Goal: Task Accomplishment & Management: Complete application form

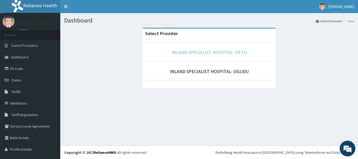
click at [207, 51] on link "INLAND SPECIALIST HOSPITAL- KETU" at bounding box center [209, 52] width 75 height 6
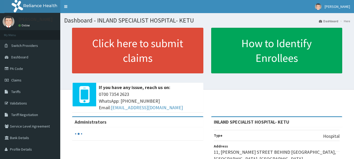
click at [17, 67] on link "PA Code" at bounding box center [30, 69] width 60 height 12
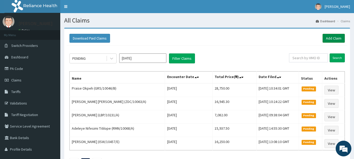
click at [339, 38] on link "Add Claim" at bounding box center [334, 38] width 22 height 9
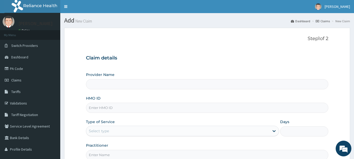
type input "INLAND SPECIALIST HOSPITAL- KETU"
click at [94, 109] on input "HMO ID" at bounding box center [207, 108] width 243 height 10
type input "RHO/10037/A"
click at [102, 133] on div "Select type" at bounding box center [99, 131] width 20 height 5
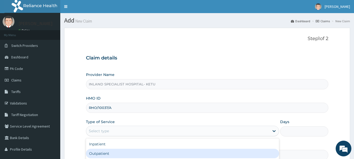
click at [98, 151] on div "Outpatient" at bounding box center [182, 153] width 193 height 9
type input "1"
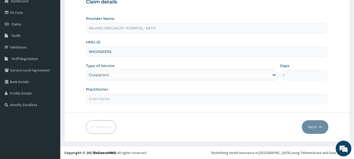
scroll to position [56, 0]
click at [101, 105] on form "Step 1 of 2 Claim details Provider Name INLAND SPECIALIST HOSPITAL- KETU HMO ID…" at bounding box center [207, 56] width 286 height 170
click at [101, 101] on input "Practitioner" at bounding box center [207, 99] width 243 height 10
type input "[PERSON_NAME]"
click at [317, 126] on button "Next" at bounding box center [315, 127] width 26 height 14
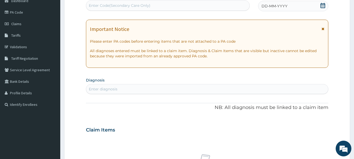
click at [323, 7] on icon at bounding box center [323, 5] width 5 height 5
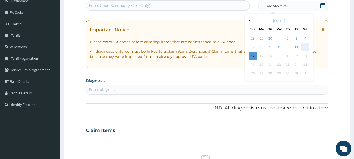
click at [305, 47] on div "11" at bounding box center [306, 48] width 8 height 8
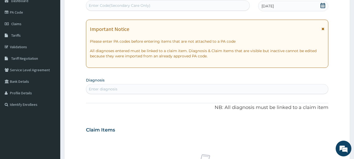
click at [118, 88] on div "Enter diagnosis" at bounding box center [207, 89] width 242 height 8
type input "MALA"
drag, startPoint x: 101, startPoint y: 89, endPoint x: 87, endPoint y: 88, distance: 14.4
click at [87, 88] on div "Enter diagnosis" at bounding box center [207, 89] width 242 height 8
type input "FALC"
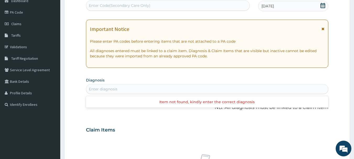
drag, startPoint x: 113, startPoint y: 89, endPoint x: 87, endPoint y: 89, distance: 26.0
click at [87, 89] on div "Enter diagnosis" at bounding box center [207, 89] width 242 height 8
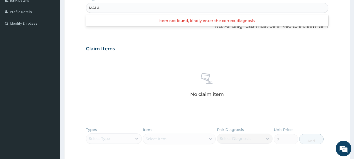
scroll to position [113, 0]
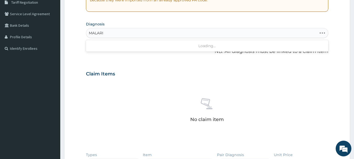
type input "[MEDICAL_DATA]"
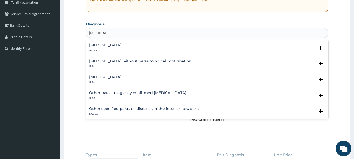
click at [104, 74] on div "[MEDICAL_DATA] 1F4Z Select Status Query Query covers suspected (?), Keep in vie…" at bounding box center [207, 81] width 243 height 16
click at [102, 78] on h4 "[MEDICAL_DATA]" at bounding box center [105, 77] width 33 height 4
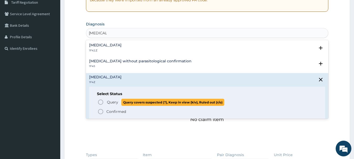
click at [100, 104] on icon "status option query" at bounding box center [101, 102] width 6 height 6
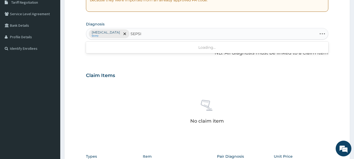
type input "[MEDICAL_DATA]"
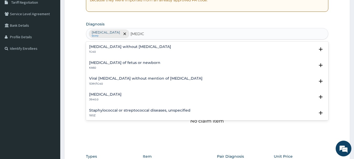
click at [116, 47] on h4 "[MEDICAL_DATA] without [MEDICAL_DATA]" at bounding box center [130, 47] width 82 height 4
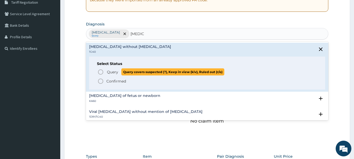
click at [100, 72] on icon "status option query" at bounding box center [101, 72] width 6 height 6
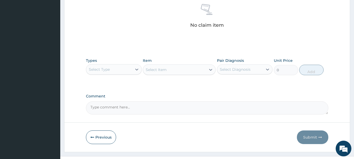
scroll to position [217, 0]
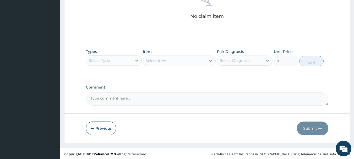
click at [108, 59] on div "Select Type" at bounding box center [99, 60] width 21 height 5
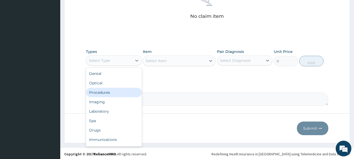
click at [105, 95] on div "Procedures" at bounding box center [114, 92] width 56 height 9
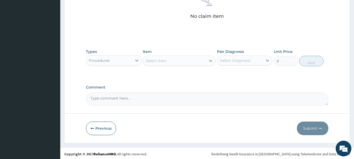
click at [164, 61] on div "Select Item" at bounding box center [156, 60] width 21 height 5
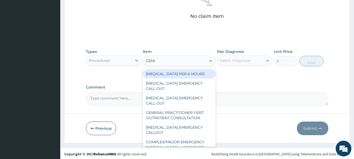
type input "GENER"
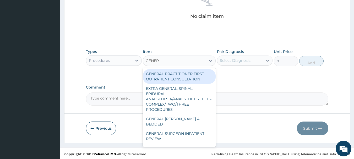
click at [166, 78] on div "GENERAL PRACTITIONER FIRST OUTPATIENT CONSULTATION" at bounding box center [179, 76] width 73 height 15
type input "3750"
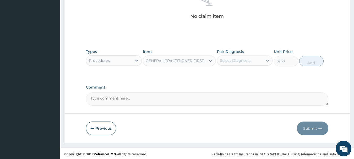
click at [234, 61] on div "Select Diagnosis" at bounding box center [235, 60] width 31 height 5
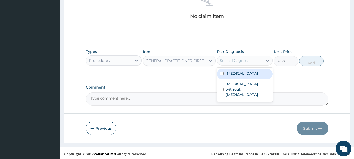
click at [224, 74] on div "[MEDICAL_DATA]" at bounding box center [245, 74] width 56 height 11
checkbox input "true"
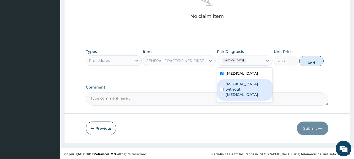
click at [223, 88] on input "checkbox" at bounding box center [221, 89] width 3 height 3
checkbox input "true"
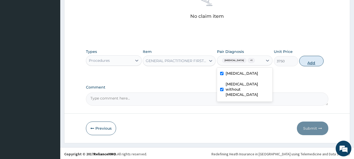
click at [311, 61] on button "Add" at bounding box center [312, 61] width 24 height 10
type input "0"
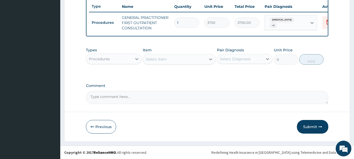
scroll to position [201, 0]
click at [116, 60] on div "Procedures" at bounding box center [109, 59] width 46 height 8
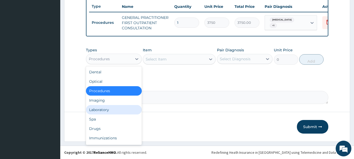
click at [112, 109] on div "Laboratory" at bounding box center [114, 109] width 56 height 9
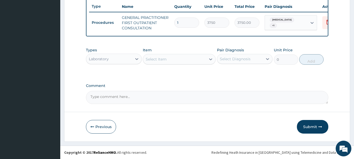
click at [184, 61] on div "Select Item" at bounding box center [174, 59] width 63 height 8
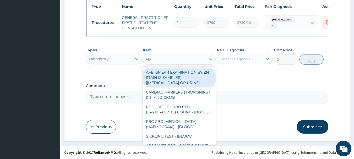
type input "FBC"
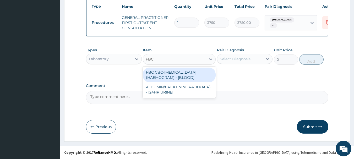
drag, startPoint x: 189, startPoint y: 74, endPoint x: 209, endPoint y: 70, distance: 20.5
click at [189, 73] on div "FBC CBC-[MEDICAL_DATA] (HAEMOGRAM) - [BLOOD]" at bounding box center [179, 75] width 73 height 15
type input "5000"
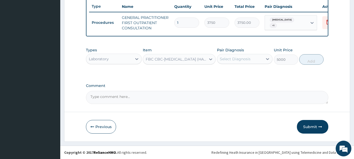
click at [239, 55] on div "Select Diagnosis" at bounding box center [240, 59] width 46 height 8
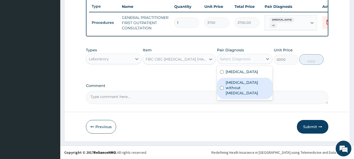
click at [227, 84] on label "[MEDICAL_DATA] without [MEDICAL_DATA]" at bounding box center [248, 88] width 44 height 16
checkbox input "true"
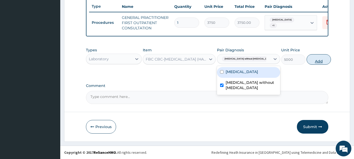
click at [309, 60] on button "Add" at bounding box center [319, 59] width 24 height 10
type input "0"
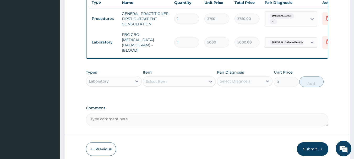
click at [161, 84] on div "Select Item" at bounding box center [156, 81] width 21 height 5
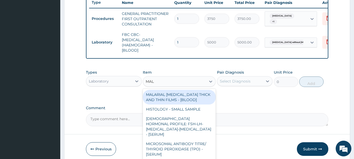
type input "MALA"
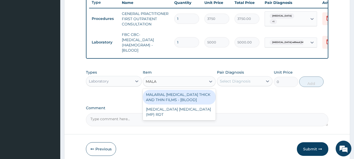
click at [169, 105] on div "MALARIAL [MEDICAL_DATA] THICK AND THIN FILMS - [BLOOD]" at bounding box center [179, 97] width 73 height 15
type input "2187.5"
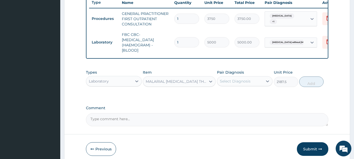
click at [238, 84] on div "Select Diagnosis" at bounding box center [235, 81] width 31 height 5
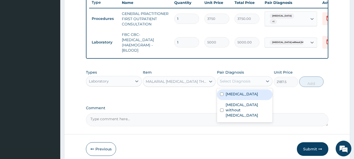
click at [232, 97] on label "[MEDICAL_DATA]" at bounding box center [242, 94] width 33 height 5
checkbox input "true"
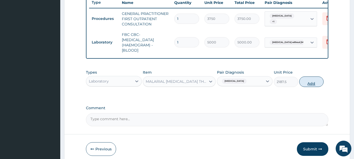
click at [318, 85] on button "Add" at bounding box center [312, 82] width 24 height 10
type input "0"
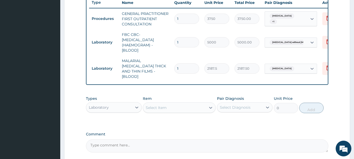
scroll to position [227, 0]
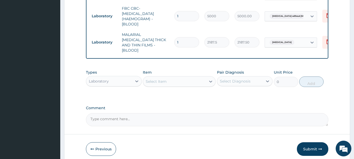
click at [102, 79] on div "Laboratory" at bounding box center [99, 81] width 20 height 5
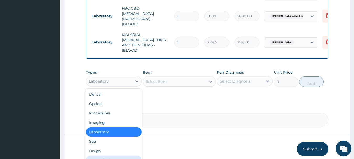
scroll to position [18, 0]
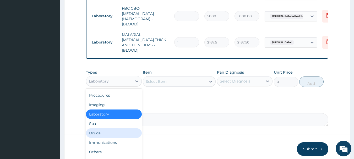
click at [104, 133] on div "Drugs" at bounding box center [114, 133] width 56 height 9
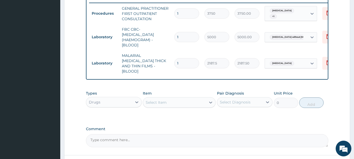
scroll to position [201, 0]
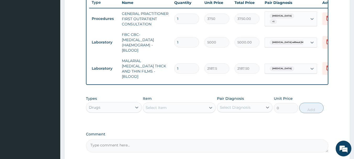
click at [159, 106] on div "Select Item" at bounding box center [156, 107] width 21 height 5
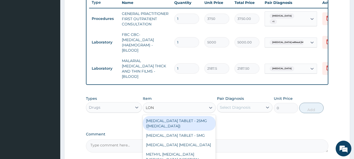
type input "[PERSON_NAME]"
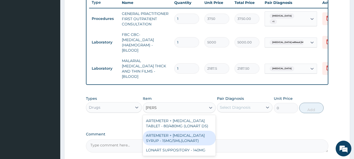
click at [184, 139] on div "ARTEMETER + [MEDICAL_DATA] SYRUP - 15MG/5ML(LONART)" at bounding box center [179, 138] width 73 height 15
type input "1680"
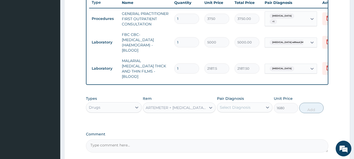
click at [250, 106] on div "Select Diagnosis" at bounding box center [235, 107] width 31 height 5
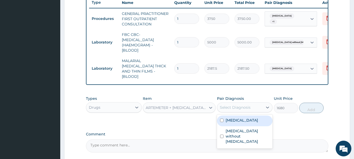
click at [231, 121] on label "[MEDICAL_DATA]" at bounding box center [242, 120] width 33 height 5
checkbox input "true"
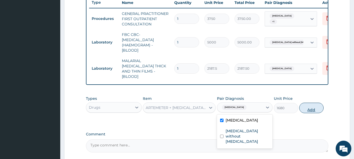
click at [316, 106] on button "Add" at bounding box center [312, 108] width 24 height 10
type input "0"
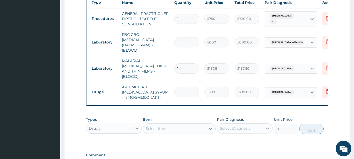
click at [159, 127] on div "Select Item" at bounding box center [156, 128] width 21 height 5
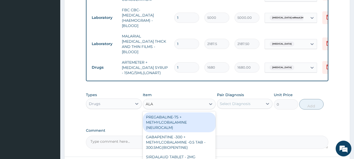
scroll to position [253, 0]
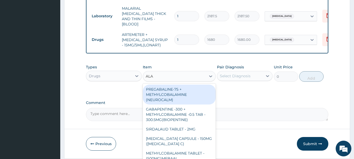
type input "ALAX"
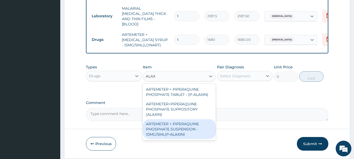
click at [201, 126] on div "ARTEMETER + PIPERAQUINE PHOSPHATE SUSPENSION - 10MG/5ML(P-ALAXIN)" at bounding box center [179, 129] width 73 height 20
type input "1680"
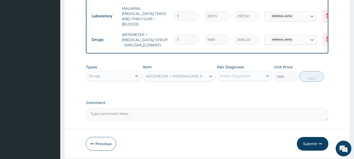
click at [163, 75] on div "ARTEMETER + PIPERAQUINE PHOSPHATE SUSPENSION - 10MG/5ML(P-ALAXIN)" at bounding box center [176, 76] width 61 height 5
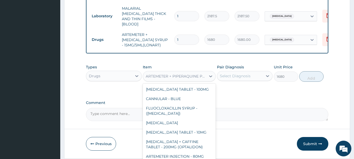
scroll to position [8132, 0]
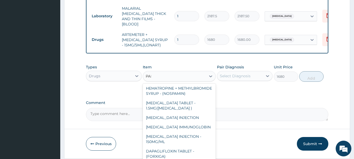
type input "PARAC"
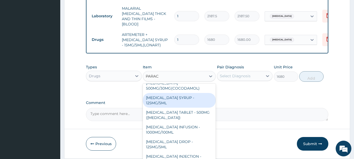
click at [181, 93] on div "[MEDICAL_DATA] SYRUP - 125MG/5ML" at bounding box center [179, 100] width 73 height 15
type input "840"
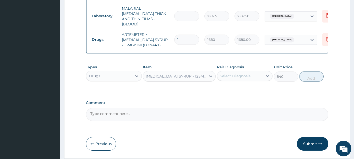
click at [248, 73] on div "Select Diagnosis" at bounding box center [235, 75] width 31 height 5
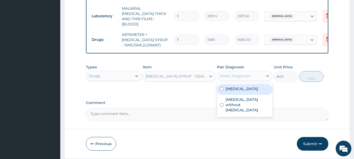
click at [231, 91] on div "[MEDICAL_DATA]" at bounding box center [245, 89] width 56 height 11
checkbox input "true"
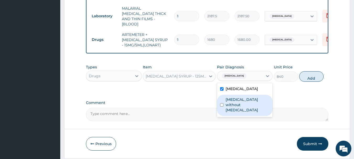
click at [230, 101] on label "[MEDICAL_DATA] without [MEDICAL_DATA]" at bounding box center [248, 105] width 44 height 16
checkbox input "true"
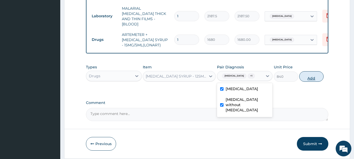
click at [315, 71] on button "Add" at bounding box center [312, 76] width 24 height 10
type input "0"
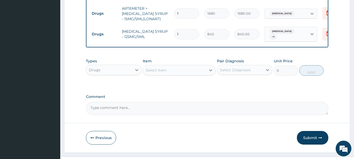
scroll to position [289, 0]
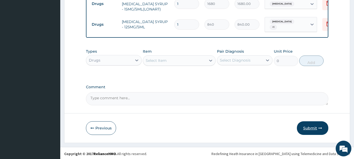
click at [307, 129] on button "Submit" at bounding box center [312, 128] width 31 height 14
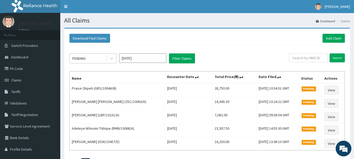
click at [92, 56] on div "PENDING" at bounding box center [88, 58] width 36 height 8
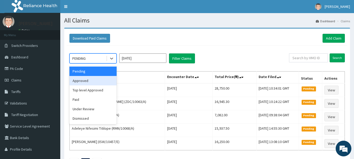
click at [86, 81] on div "Approved" at bounding box center [93, 80] width 47 height 9
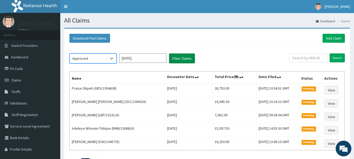
click at [184, 59] on button "Filter Claims" at bounding box center [182, 59] width 26 height 10
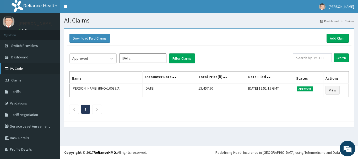
click at [19, 69] on link "PA Code" at bounding box center [30, 69] width 60 height 12
